Goal: Use online tool/utility: Utilize a website feature to perform a specific function

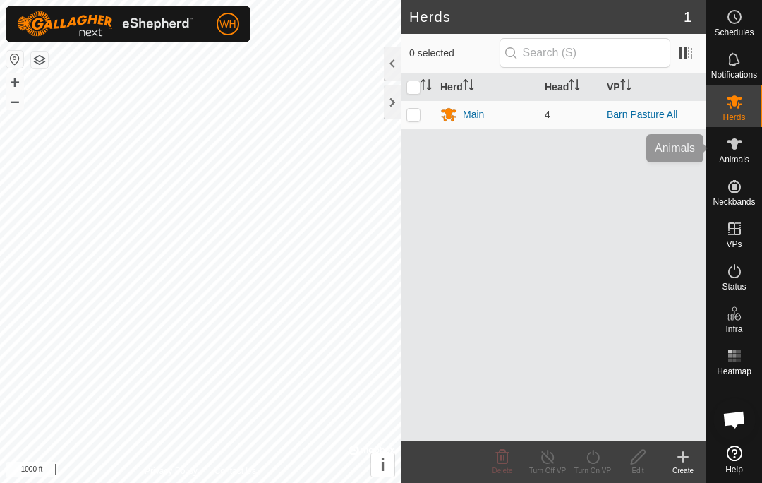
click at [733, 147] on icon at bounding box center [735, 143] width 16 height 11
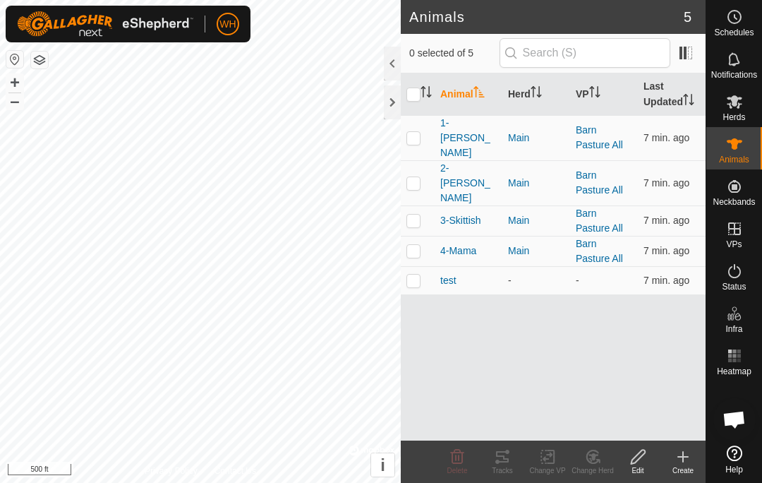
click at [410, 132] on p-checkbox at bounding box center [413, 137] width 14 height 11
checkbox input "true"
click at [420, 177] on p-checkbox at bounding box center [413, 182] width 14 height 11
checkbox input "false"
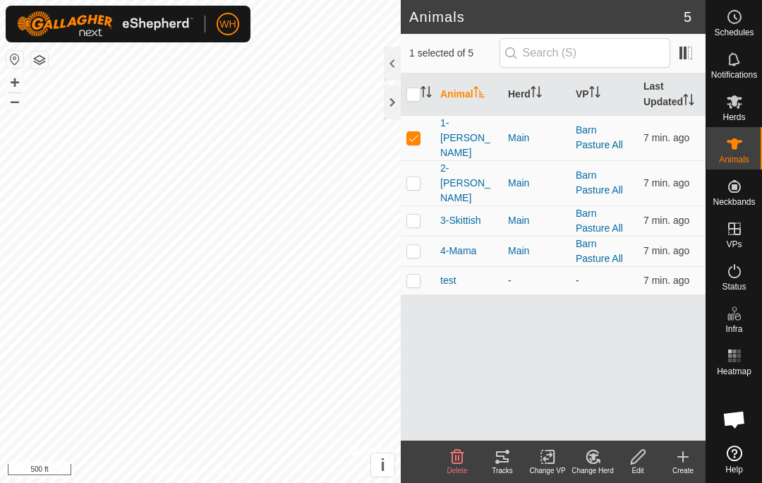
click at [418, 245] on p-checkbox at bounding box center [413, 250] width 14 height 11
checkbox input "true"
click at [418, 215] on p-checkbox at bounding box center [413, 220] width 14 height 11
checkbox input "true"
click at [418, 177] on p-checkbox at bounding box center [413, 182] width 14 height 11
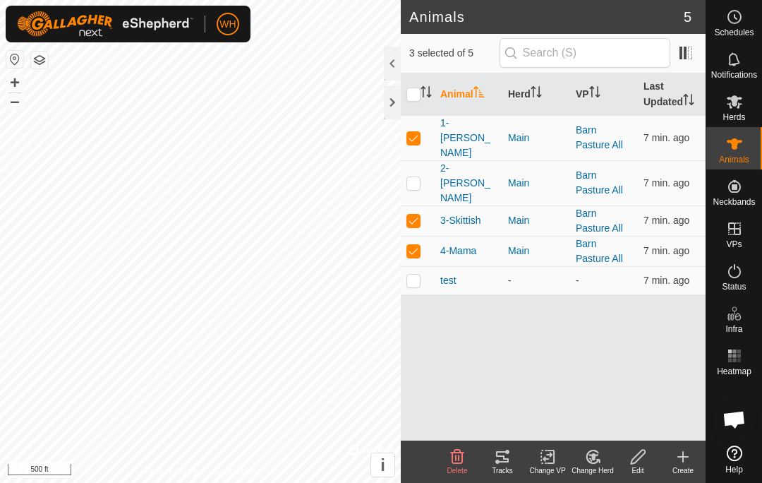
checkbox input "true"
click at [497, 469] on div "Tracks" at bounding box center [502, 470] width 45 height 11
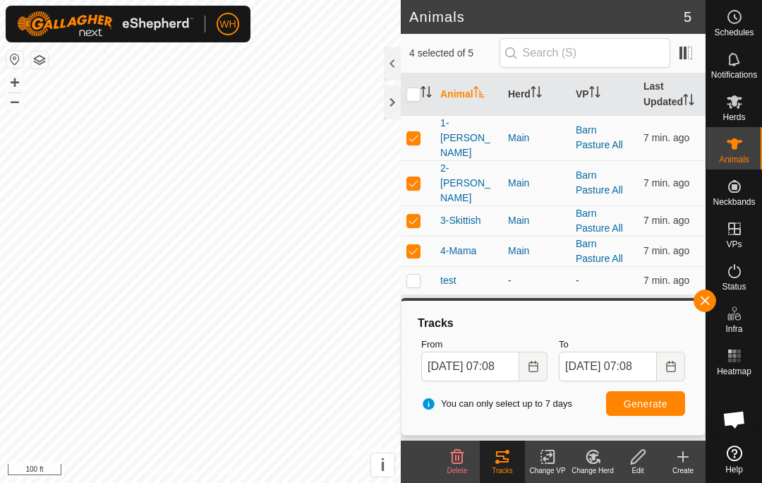
click at [411, 245] on p-checkbox at bounding box center [413, 250] width 14 height 11
checkbox input "false"
click at [418, 215] on p-checkbox at bounding box center [413, 220] width 14 height 11
checkbox input "false"
click at [415, 177] on p-checkbox at bounding box center [413, 182] width 14 height 11
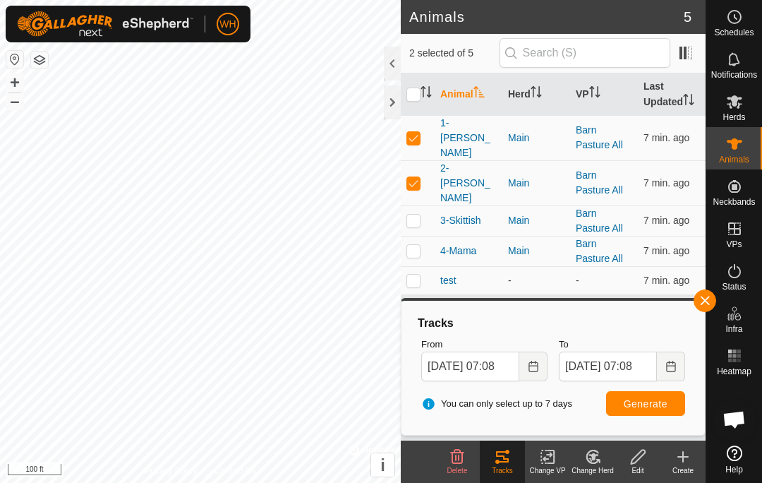
checkbox input "false"
click at [649, 407] on span "Generate" at bounding box center [646, 403] width 44 height 11
click at [416, 132] on p-checkbox at bounding box center [413, 137] width 14 height 11
checkbox input "false"
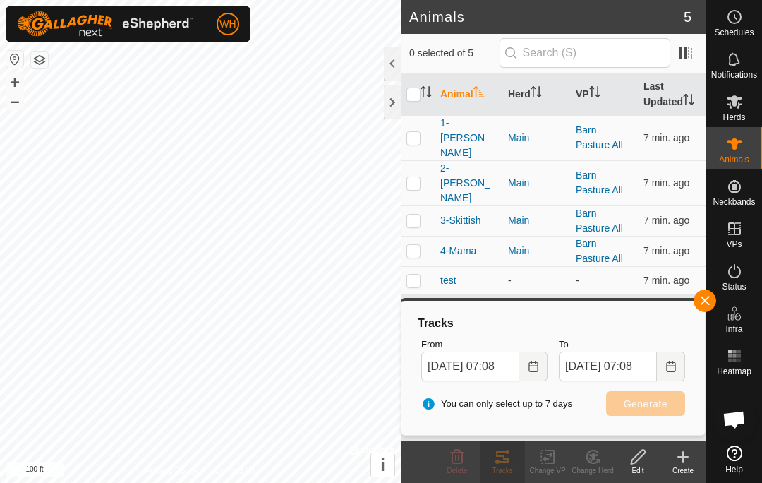
click at [413, 177] on p-checkbox at bounding box center [413, 182] width 14 height 11
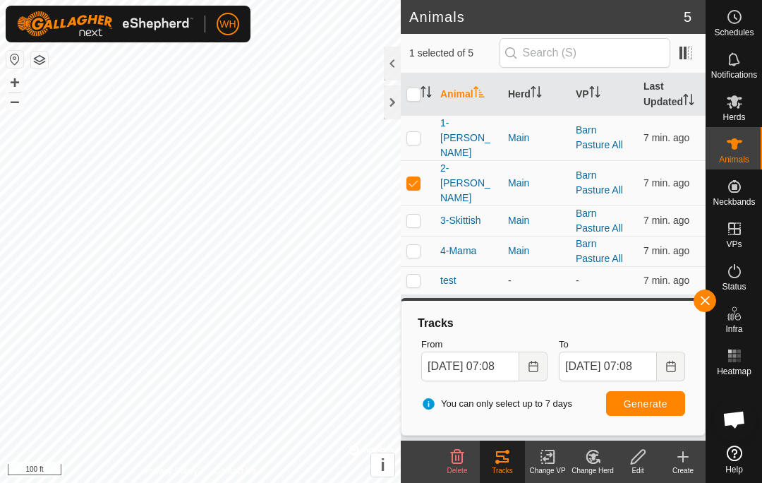
click at [644, 399] on span "Generate" at bounding box center [646, 403] width 44 height 11
click at [415, 177] on p-checkbox at bounding box center [413, 182] width 14 height 11
checkbox input "false"
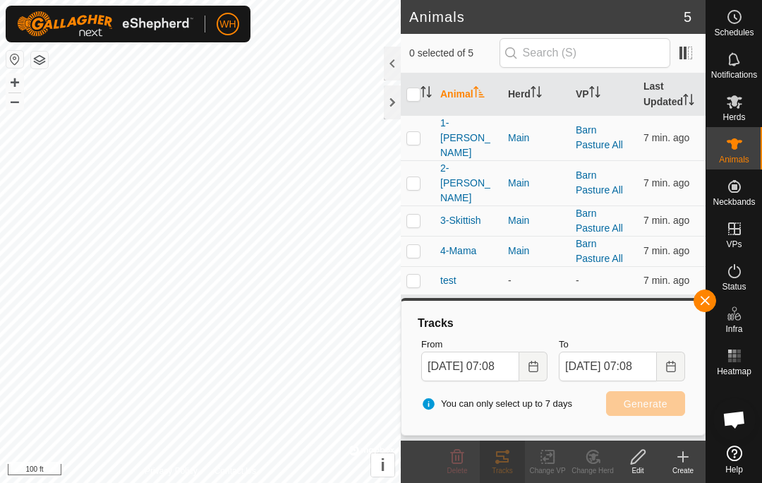
click at [414, 215] on p-checkbox at bounding box center [413, 220] width 14 height 11
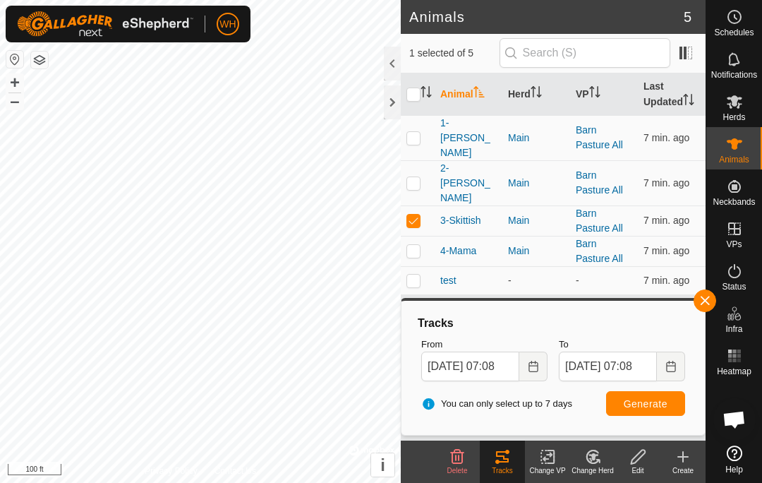
click at [667, 406] on span "Generate" at bounding box center [646, 403] width 44 height 11
click at [421, 205] on td at bounding box center [418, 220] width 34 height 30
checkbox input "false"
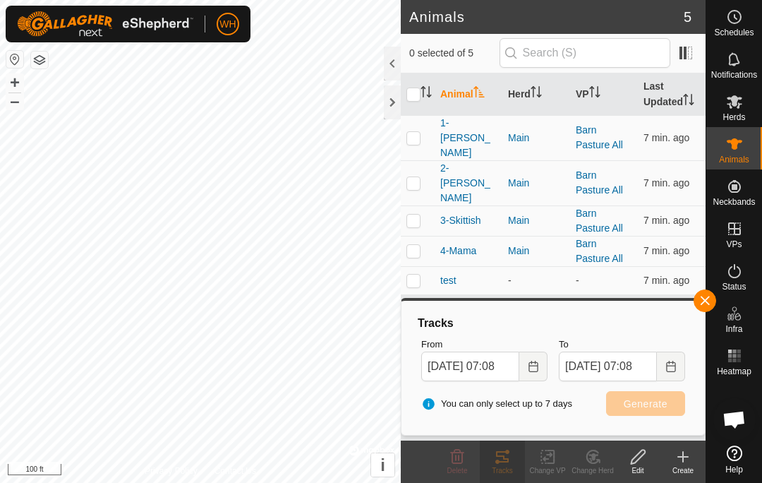
click at [418, 245] on p-checkbox at bounding box center [413, 250] width 14 height 11
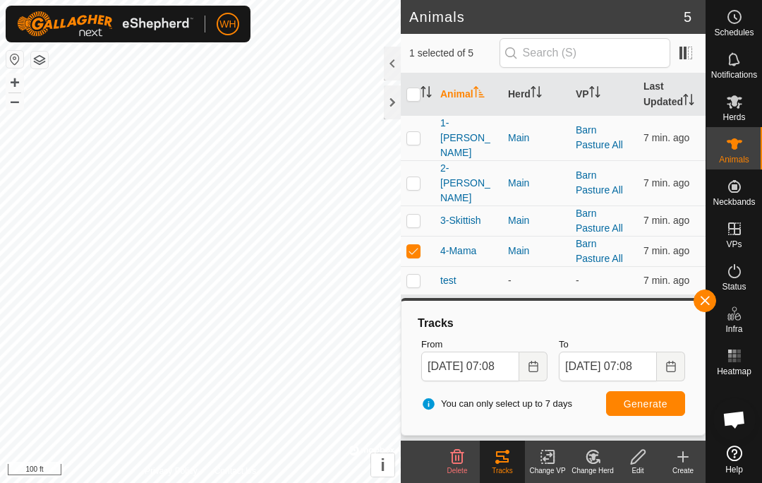
click at [653, 401] on span "Generate" at bounding box center [646, 403] width 44 height 11
click at [419, 245] on p-checkbox at bounding box center [413, 250] width 14 height 11
checkbox input "false"
